Goal: Transaction & Acquisition: Book appointment/travel/reservation

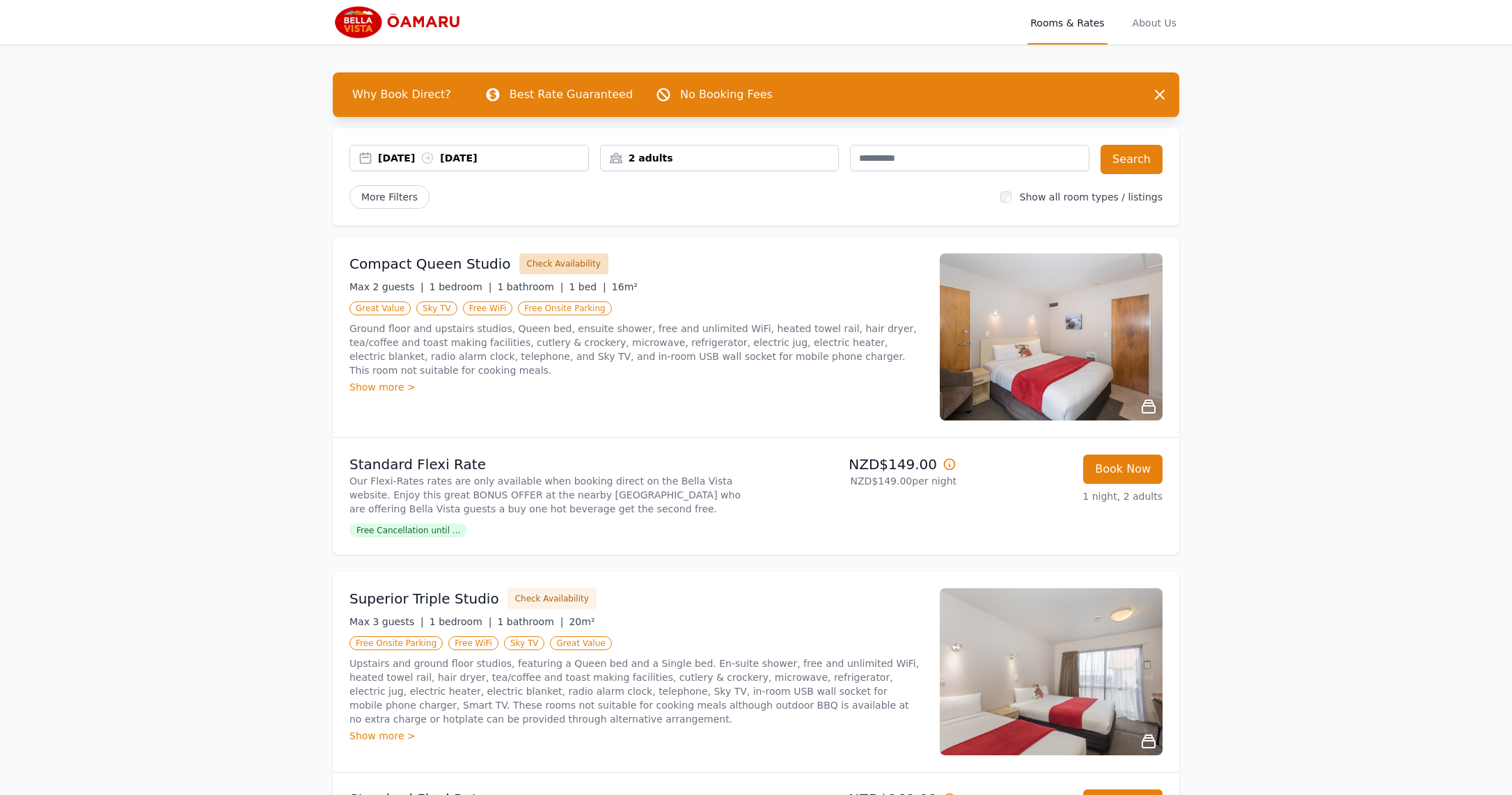
click at [538, 260] on button "Check Availability" at bounding box center [564, 264] width 89 height 21
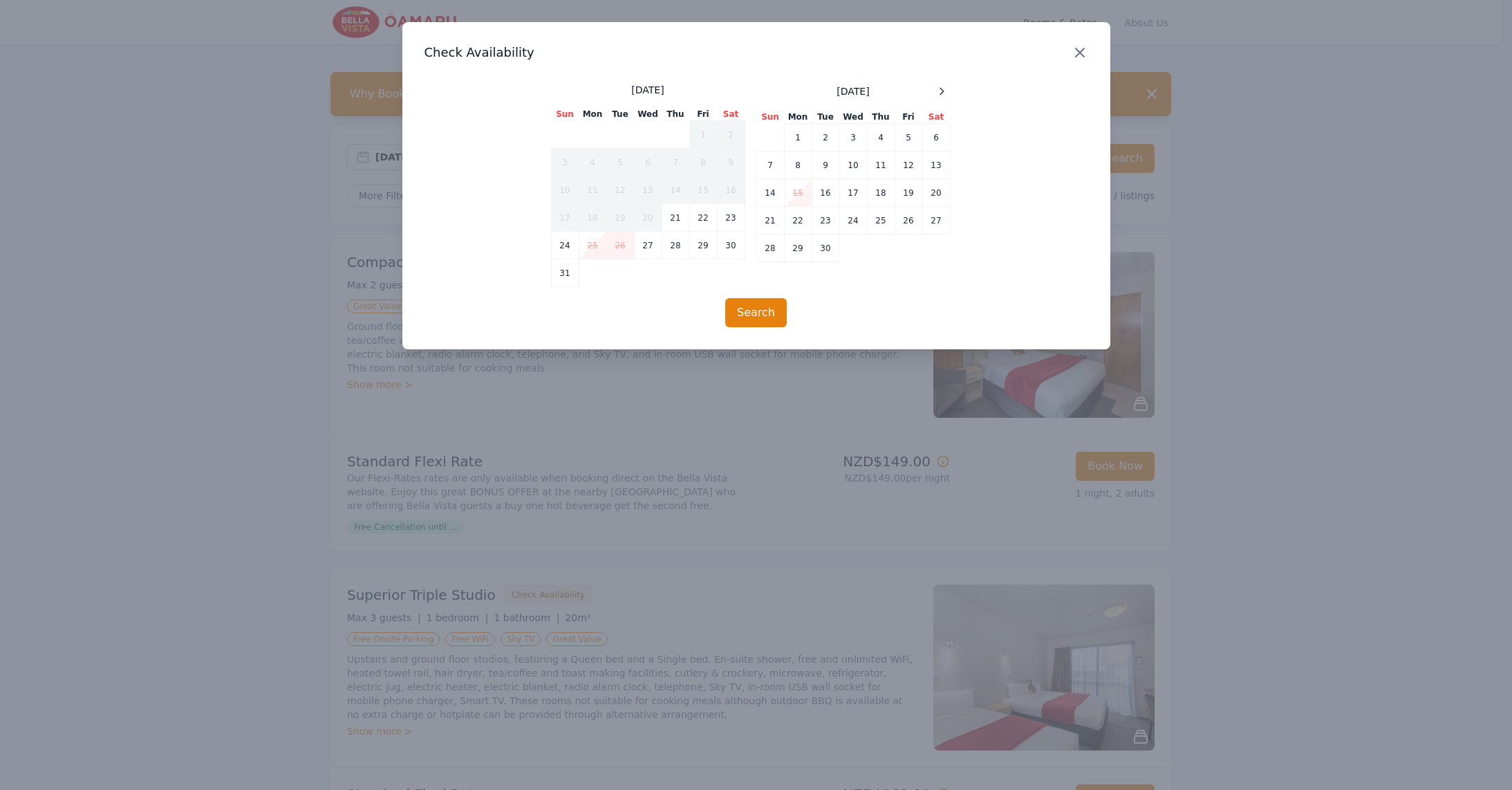
click at [1078, 53] on icon "button" at bounding box center [1080, 53] width 8 height 8
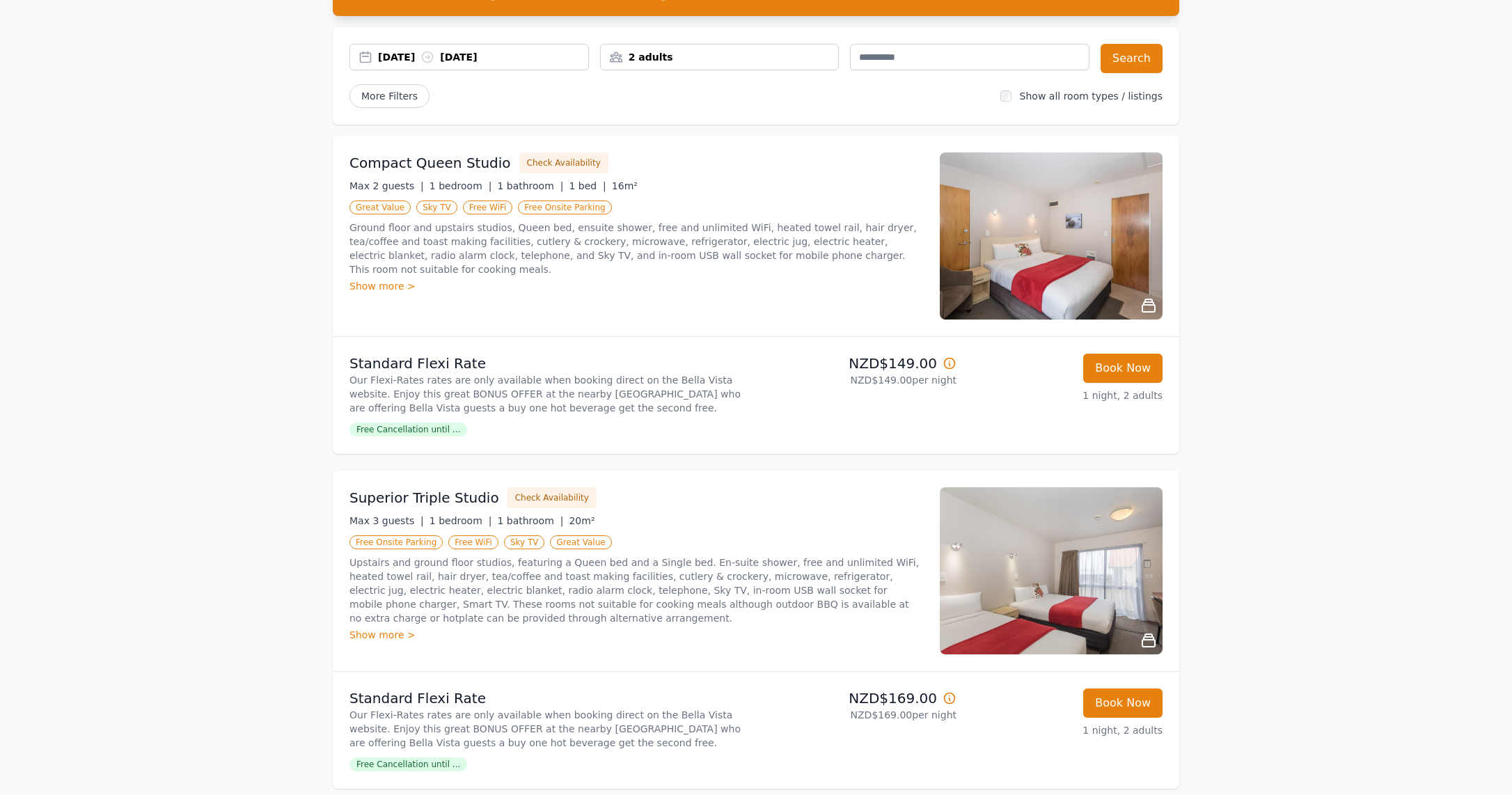
scroll to position [102, 0]
click at [382, 278] on div "Show more >" at bounding box center [635, 285] width 573 height 14
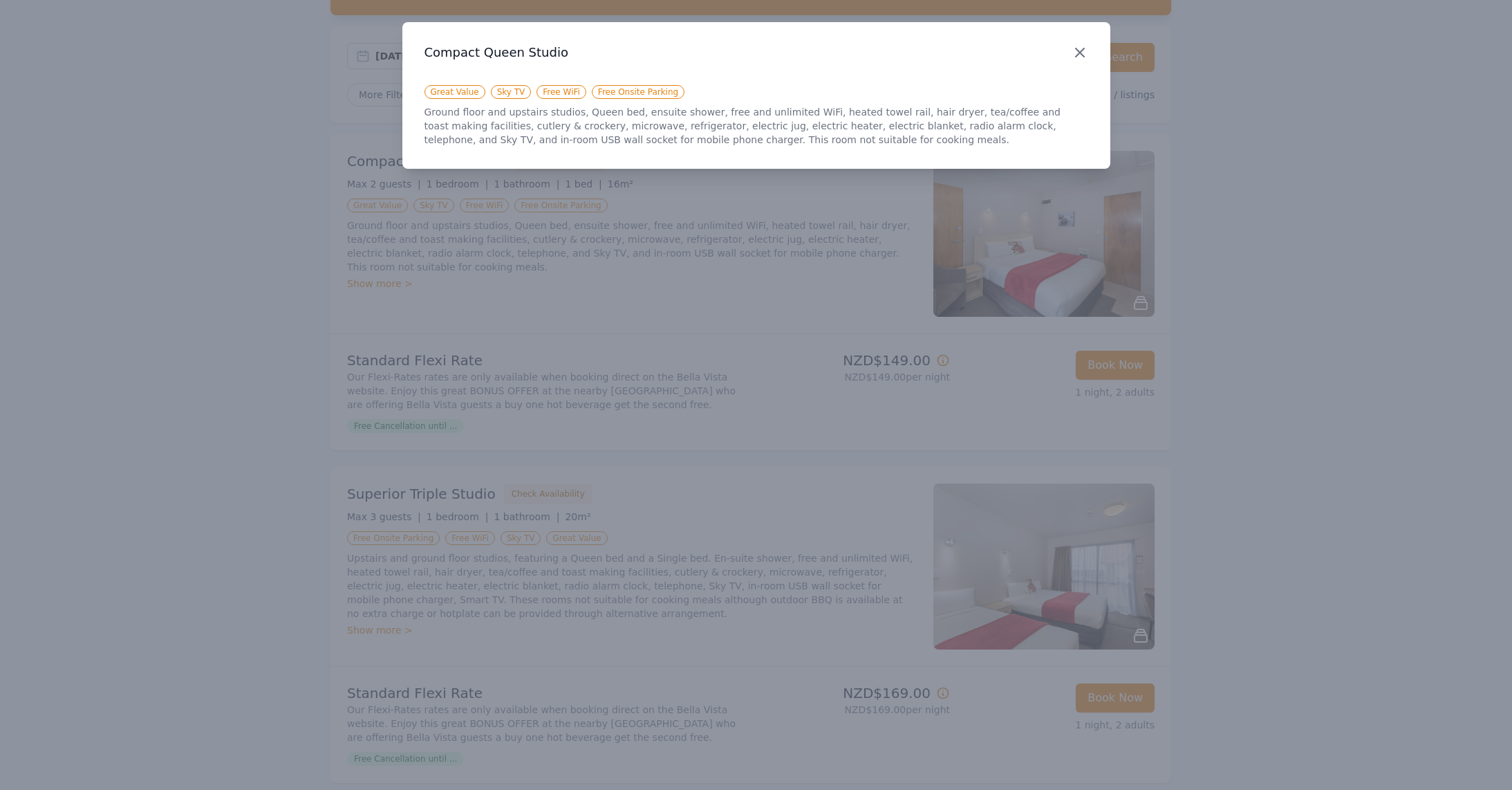
click at [1078, 53] on icon "button" at bounding box center [1080, 53] width 8 height 8
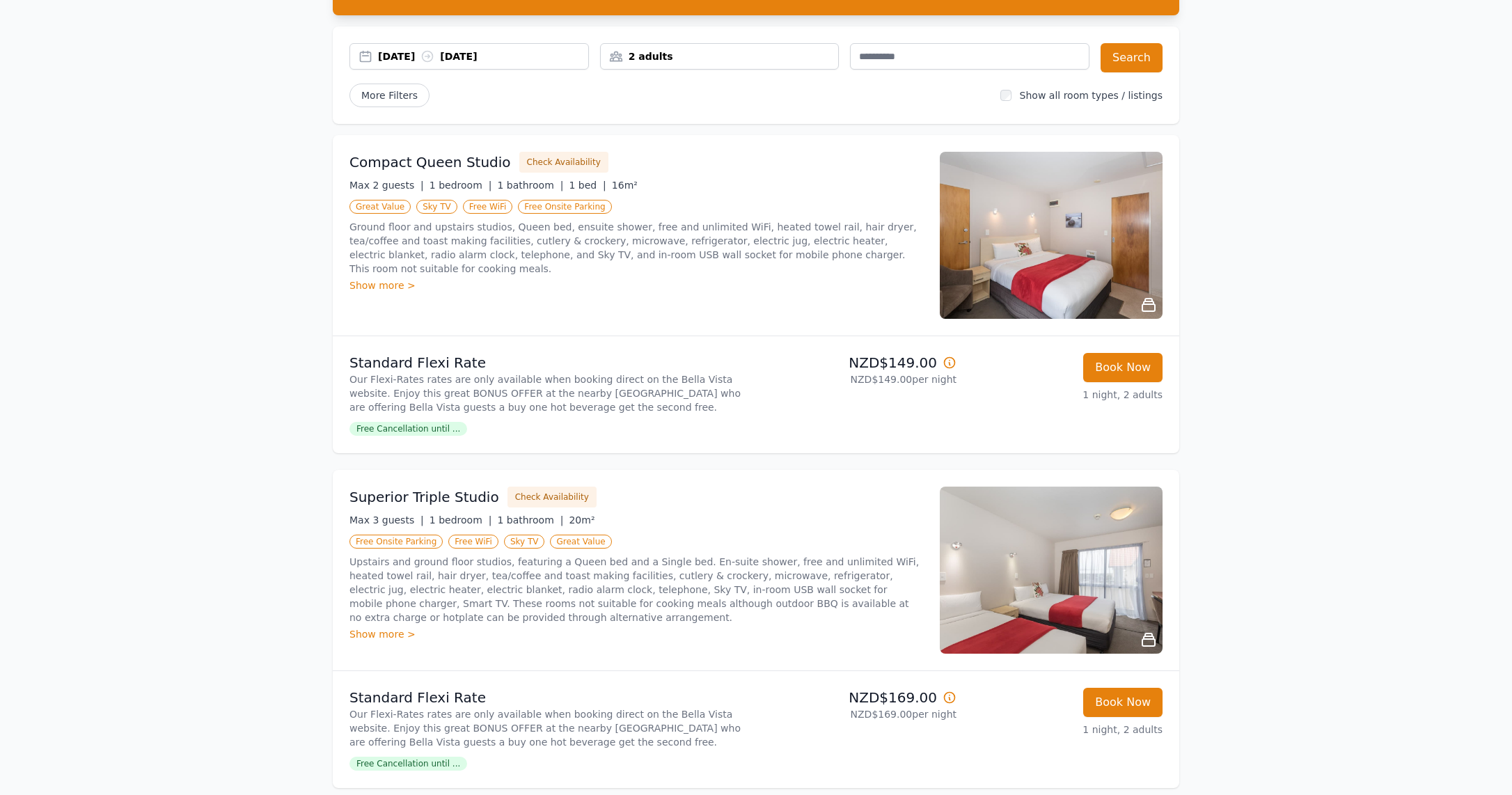
click at [1044, 250] on img at bounding box center [1050, 235] width 223 height 167
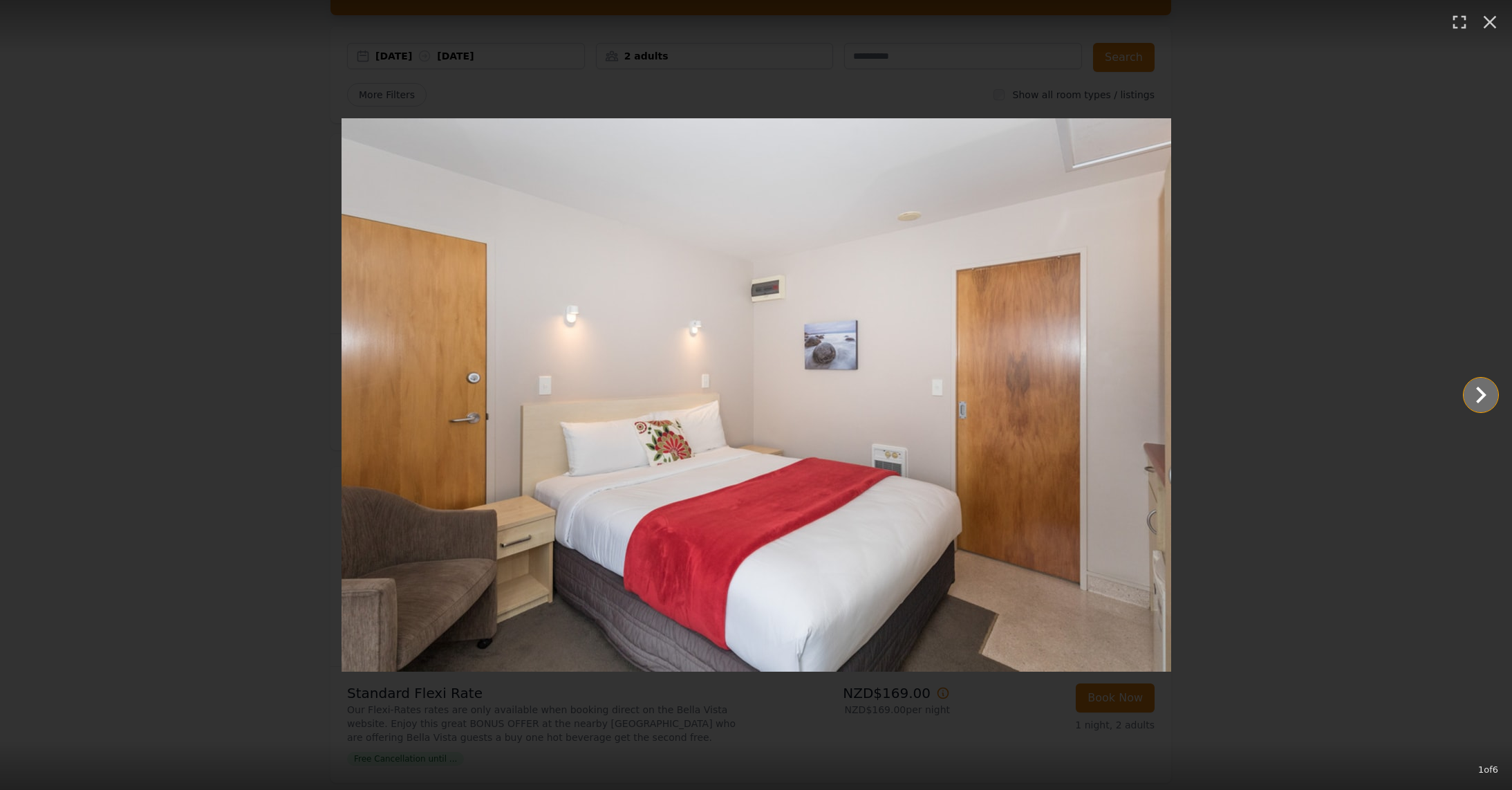
click at [1483, 391] on icon "Show slide 2 of 6" at bounding box center [1480, 395] width 33 height 33
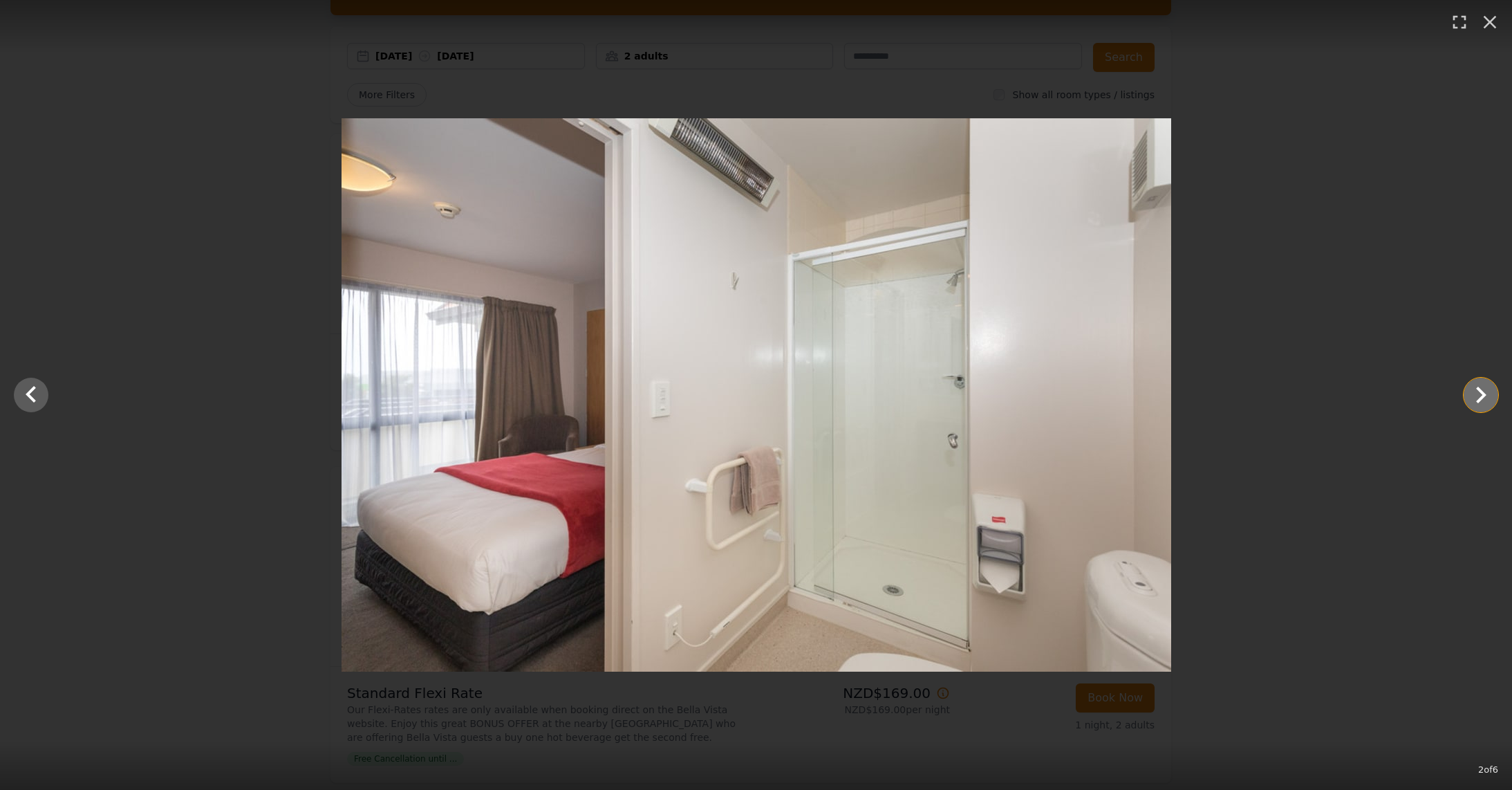
click at [1479, 394] on icon "Show slide 3 of 6" at bounding box center [1480, 395] width 33 height 33
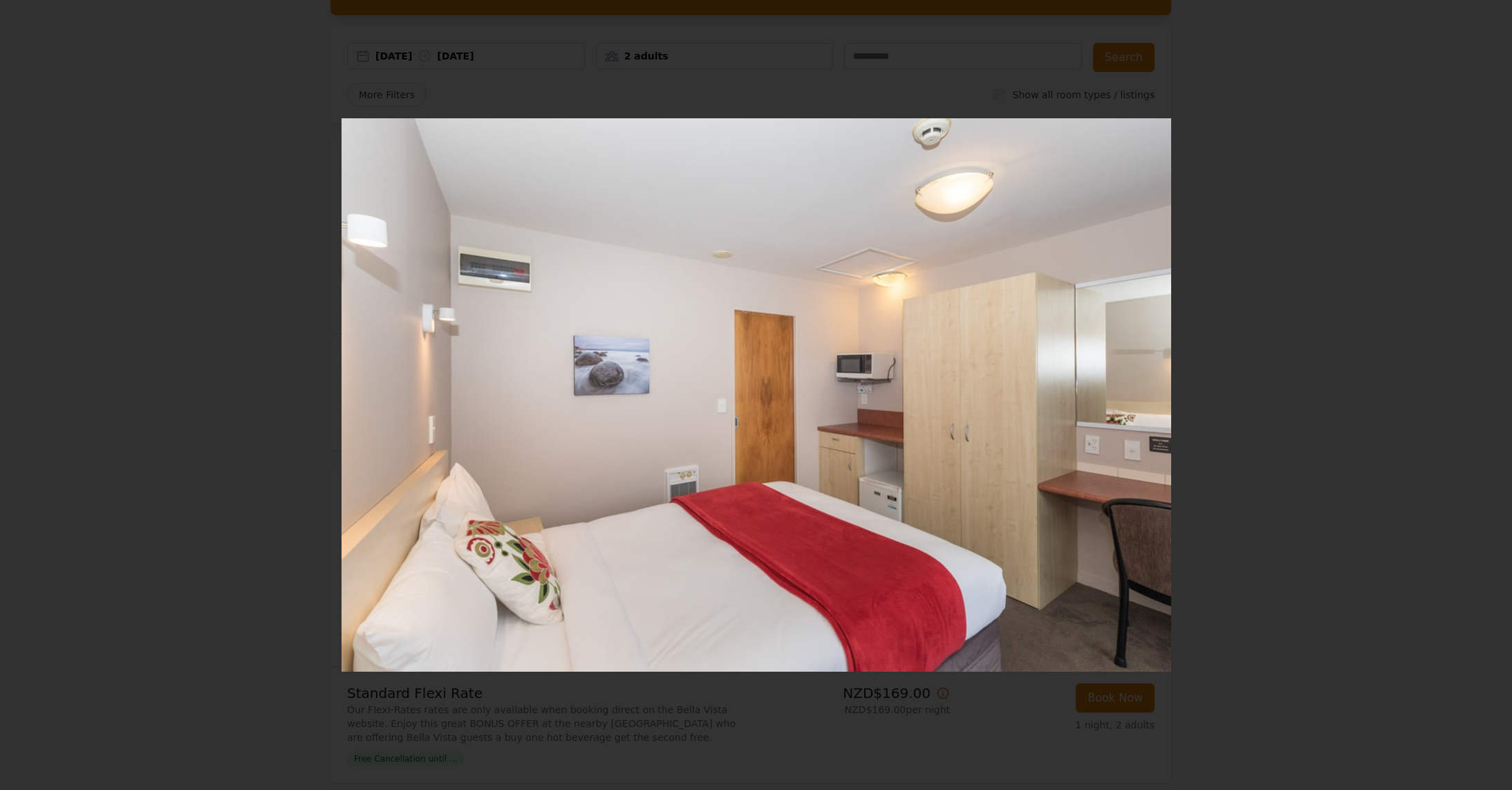
click at [1479, 394] on icon "Show slide 4 of 6" at bounding box center [1480, 395] width 33 height 33
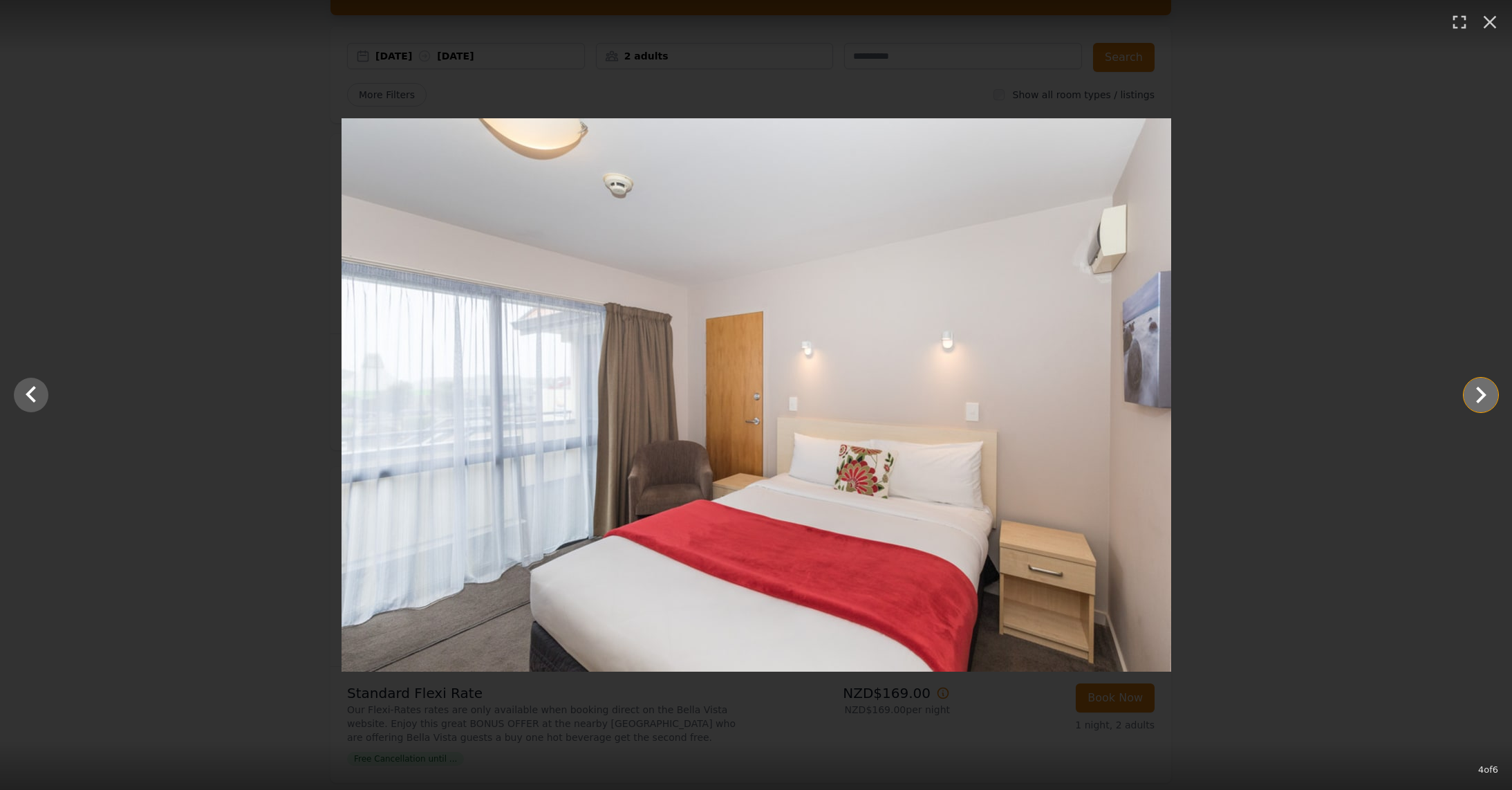
click at [1479, 394] on icon "Show slide 5 of 6" at bounding box center [1480, 395] width 33 height 33
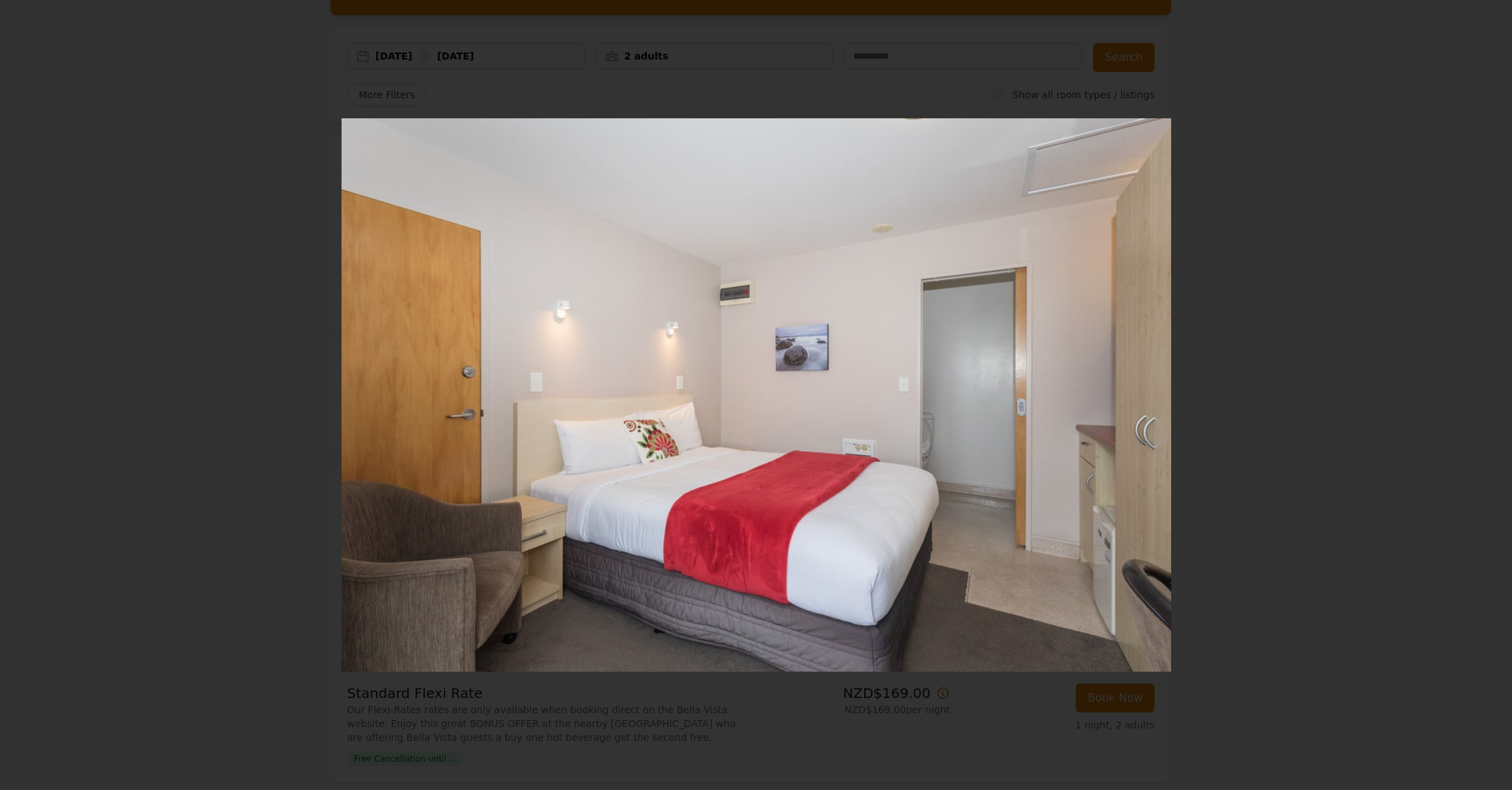
click at [1479, 394] on icon "Show slide 6 of 6" at bounding box center [1480, 395] width 33 height 33
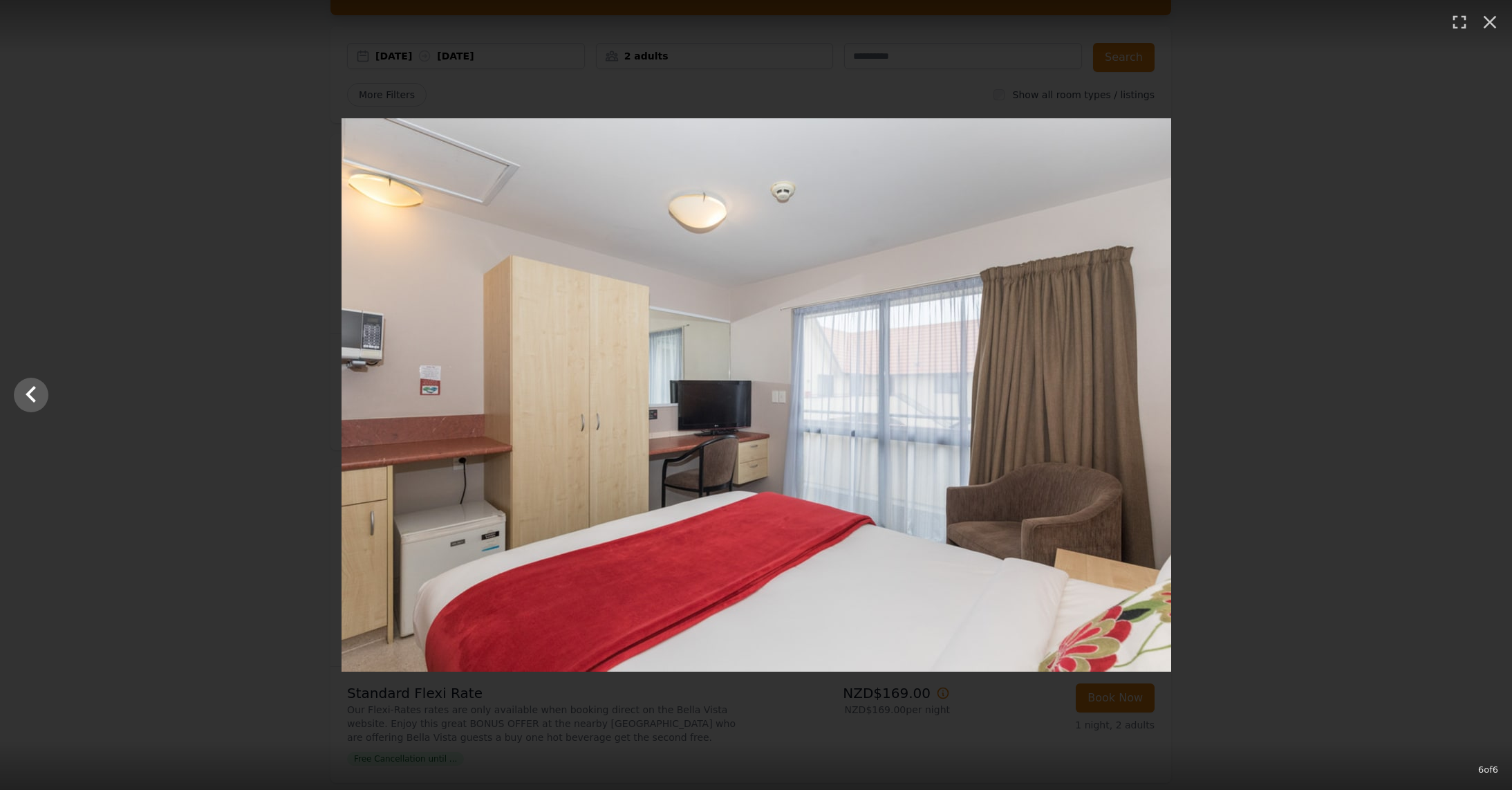
click at [1479, 394] on div at bounding box center [756, 395] width 1512 height 553
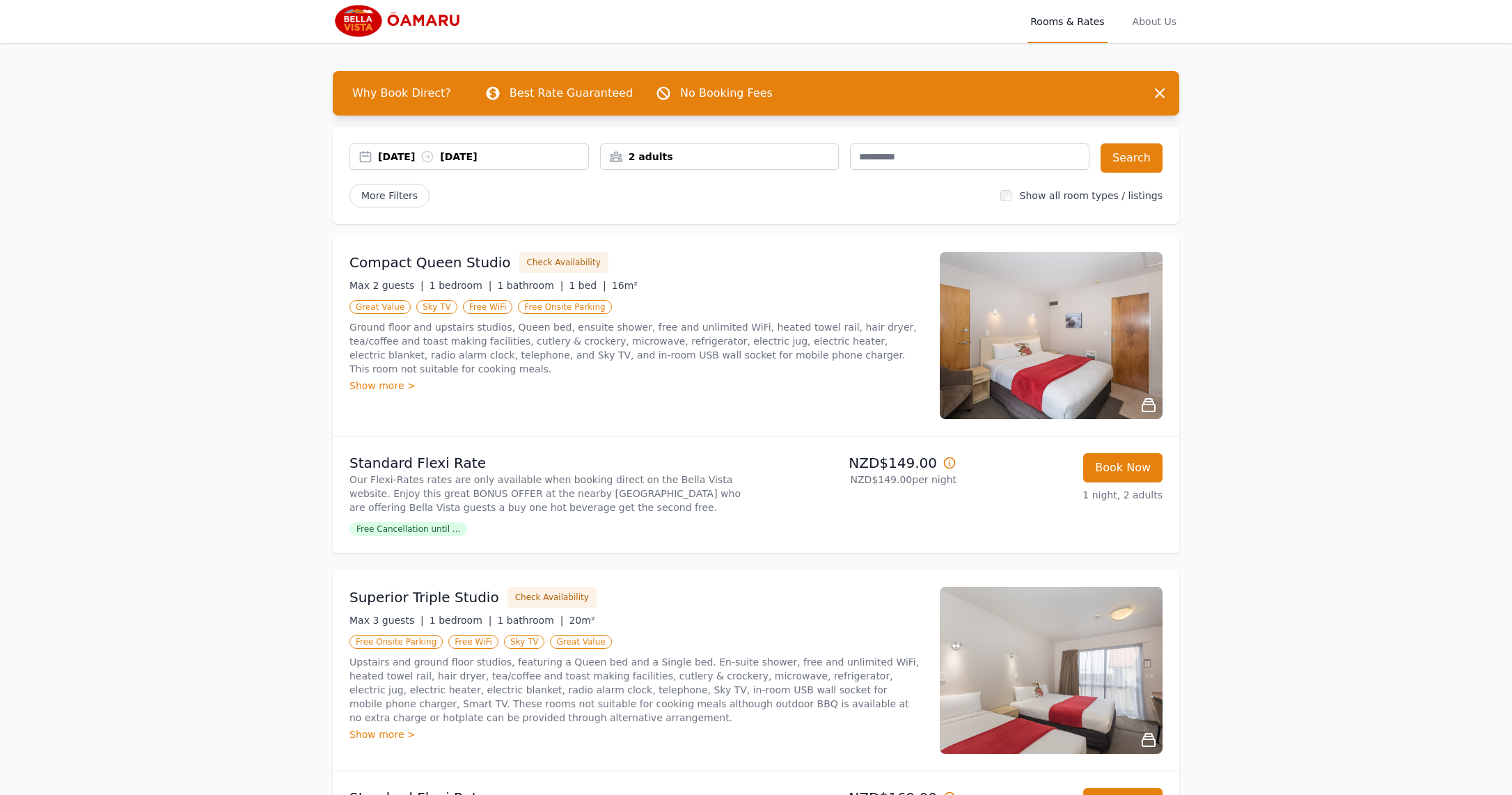
scroll to position [0, 0]
